Goal: Obtain resource: Obtain resource

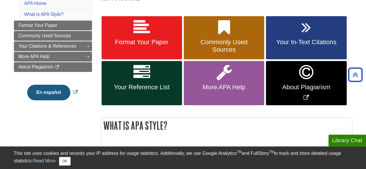
scroll to position [95, 0]
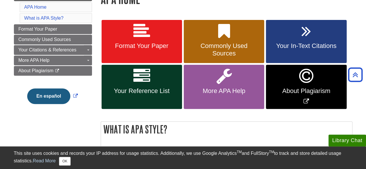
click at [163, 64] on div "Format Your Paper Commonly Used Sources Your In-Text Citations Your Reference L…" at bounding box center [226, 64] width 251 height 91
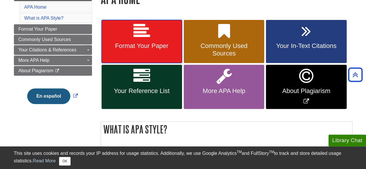
click at [149, 36] on icon at bounding box center [141, 31] width 17 height 17
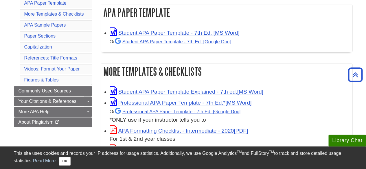
scroll to position [109, 0]
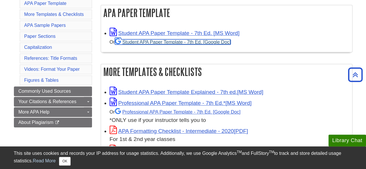
click at [149, 41] on link "Student APA Paper Template - 7th Ed. [Google Doc]" at bounding box center [173, 41] width 116 height 5
